Goal: Navigation & Orientation: Find specific page/section

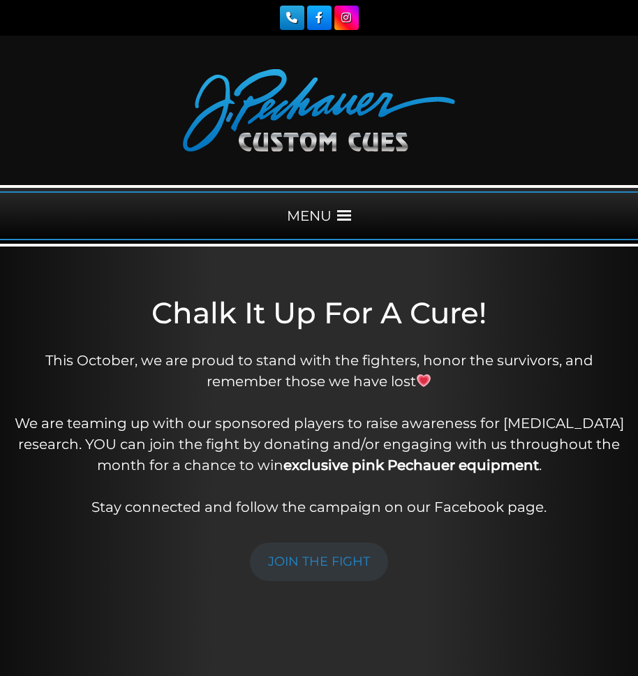
click at [344, 216] on span at bounding box center [344, 216] width 14 height 14
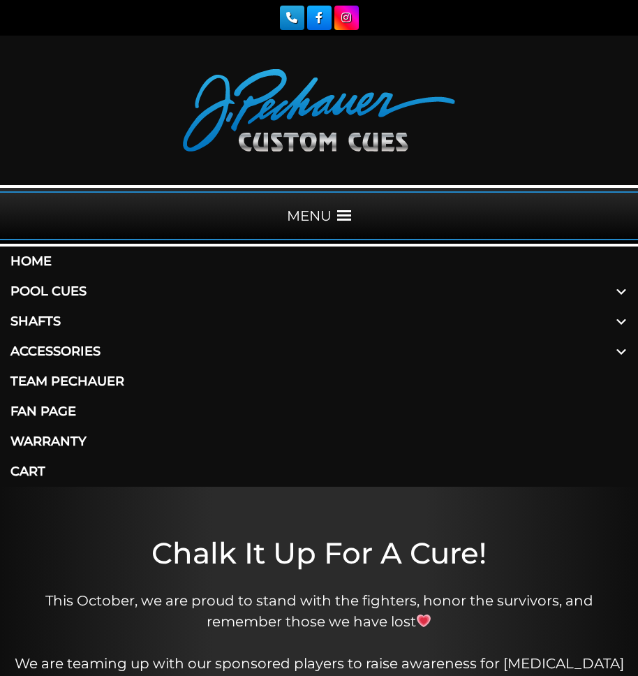
click at [623, 290] on span at bounding box center [621, 291] width 34 height 30
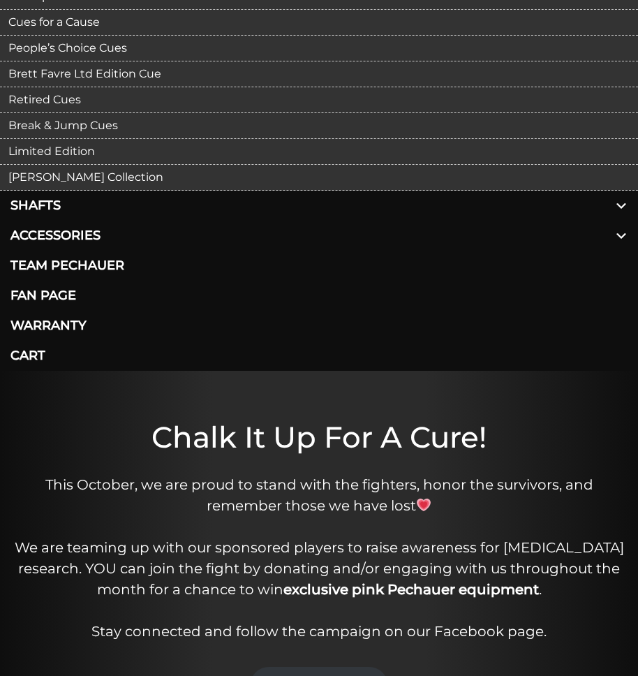
scroll to position [401, 0]
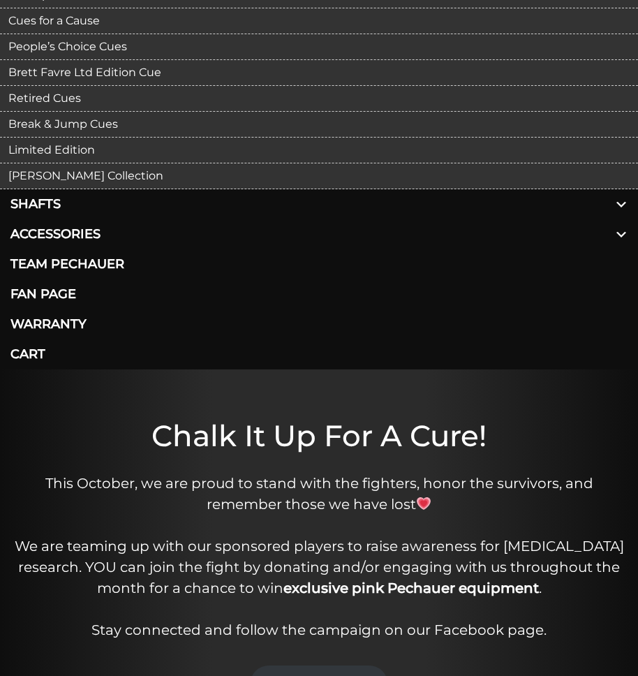
click at [62, 96] on link "Retired Cues" at bounding box center [319, 99] width 638 height 26
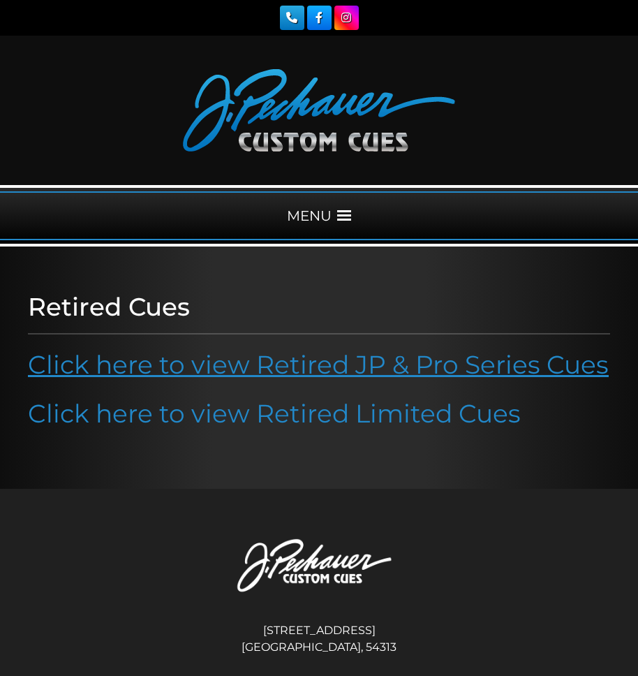
click at [314, 358] on link "Click here to view Retired JP & Pro Series Cues" at bounding box center [318, 364] width 581 height 31
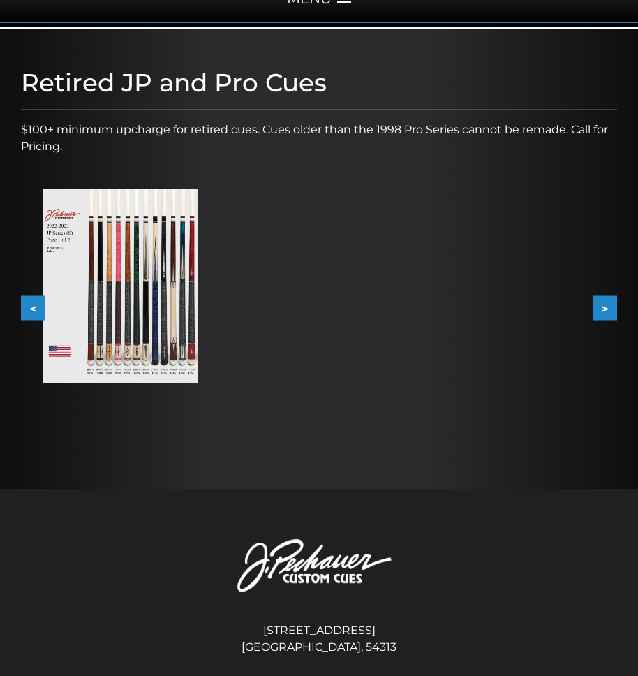
scroll to position [218, 0]
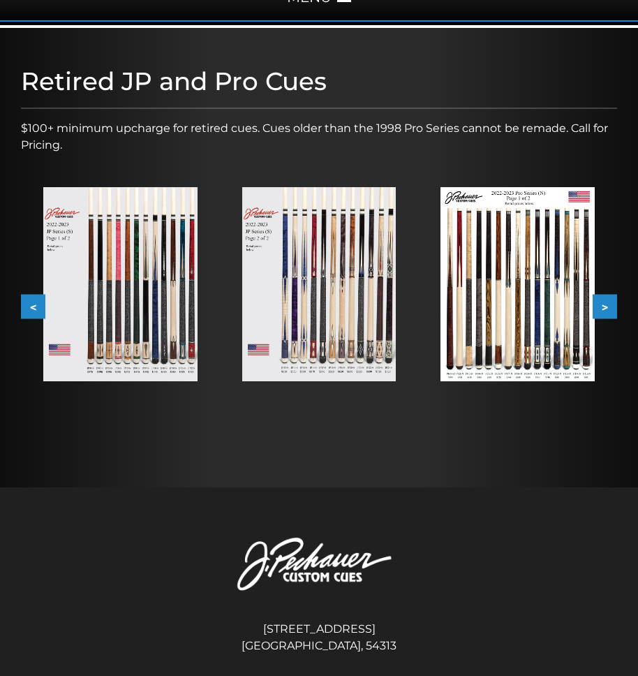
click at [159, 249] on img at bounding box center [120, 284] width 154 height 194
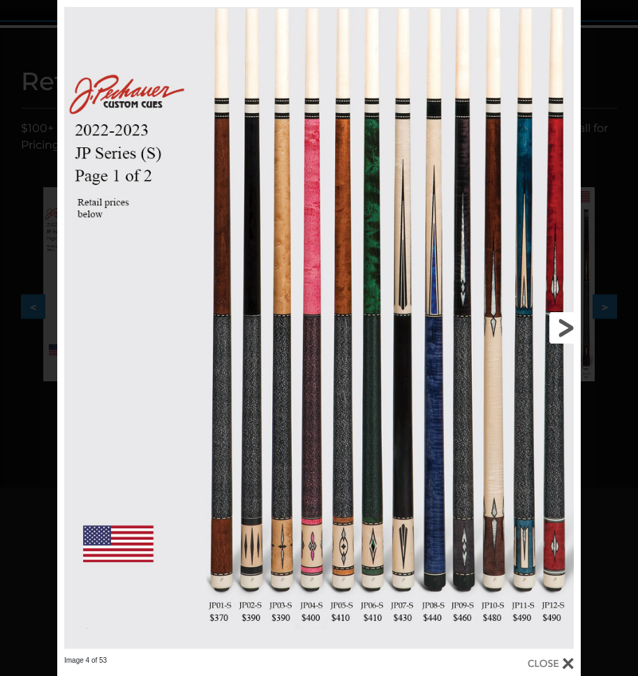
click at [560, 321] on link at bounding box center [464, 327] width 236 height 655
